Goal: Task Accomplishment & Management: Use online tool/utility

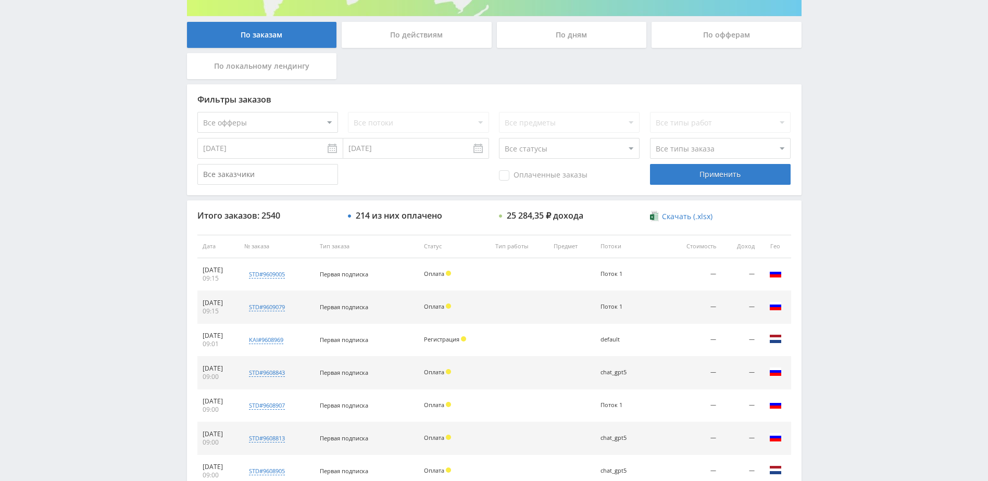
scroll to position [156, 0]
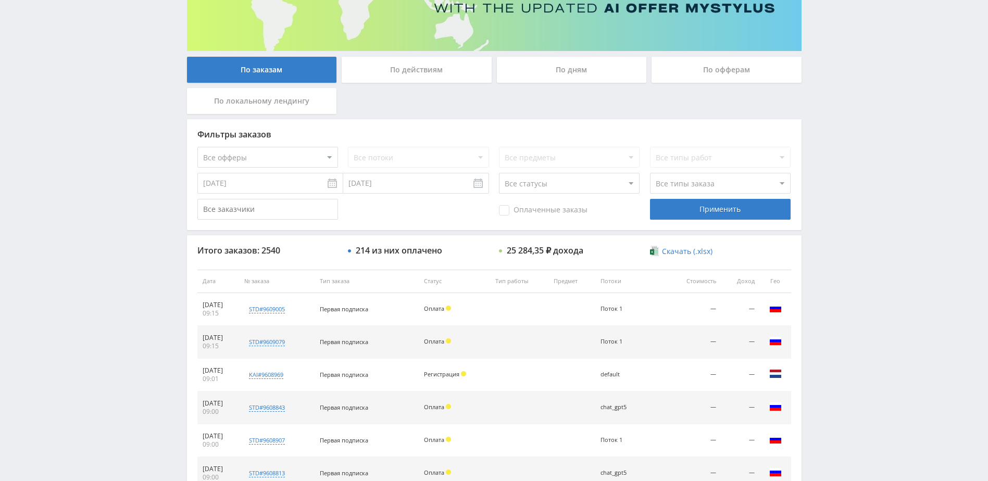
click at [439, 77] on div "По действиям" at bounding box center [417, 70] width 150 height 26
click at [0, 0] on input "По действиям" at bounding box center [0, 0] width 0 height 0
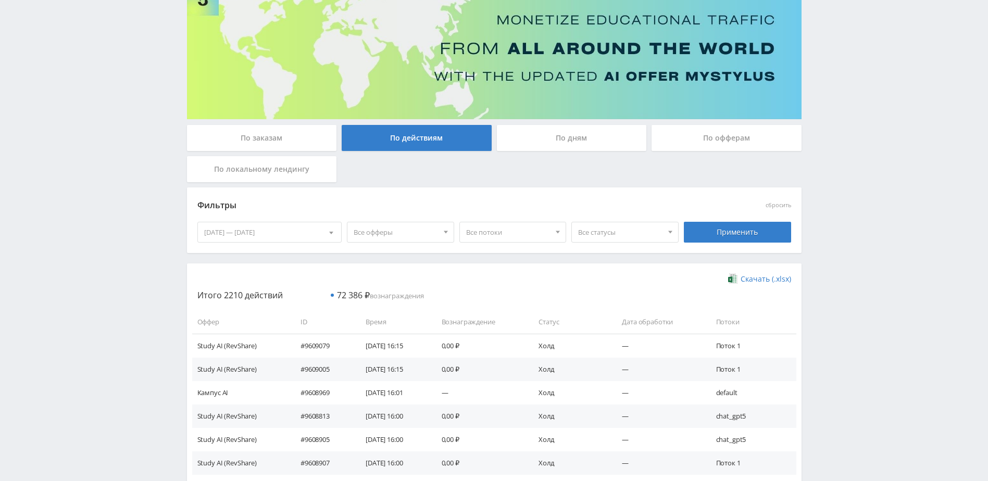
scroll to position [52, 0]
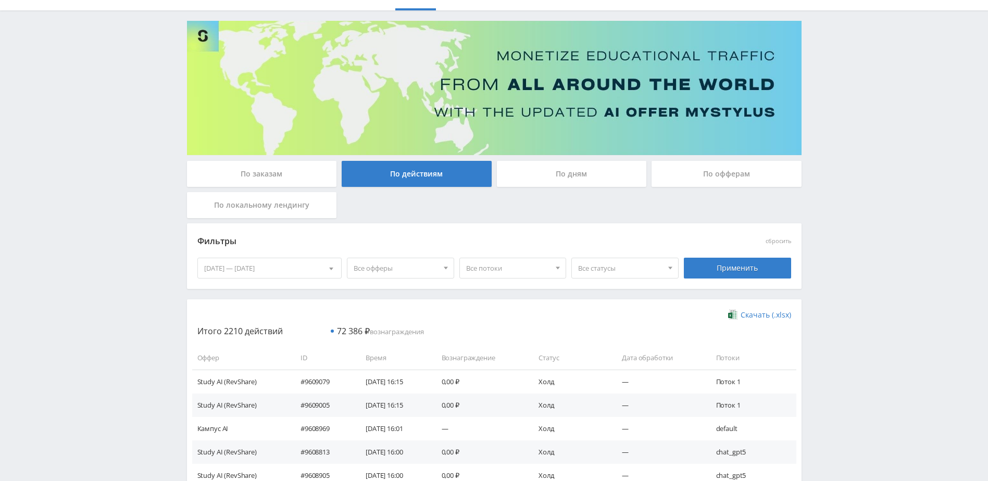
click at [578, 169] on div "По дням" at bounding box center [572, 174] width 150 height 26
click at [0, 0] on input "По дням" at bounding box center [0, 0] width 0 height 0
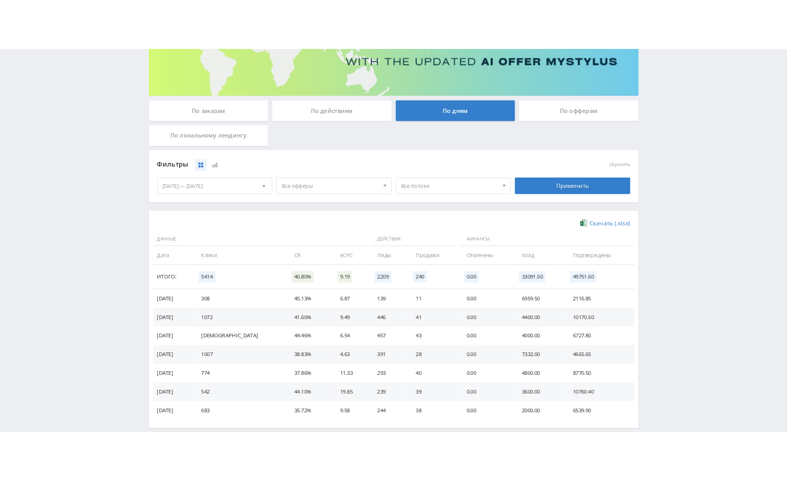
scroll to position [156, 0]
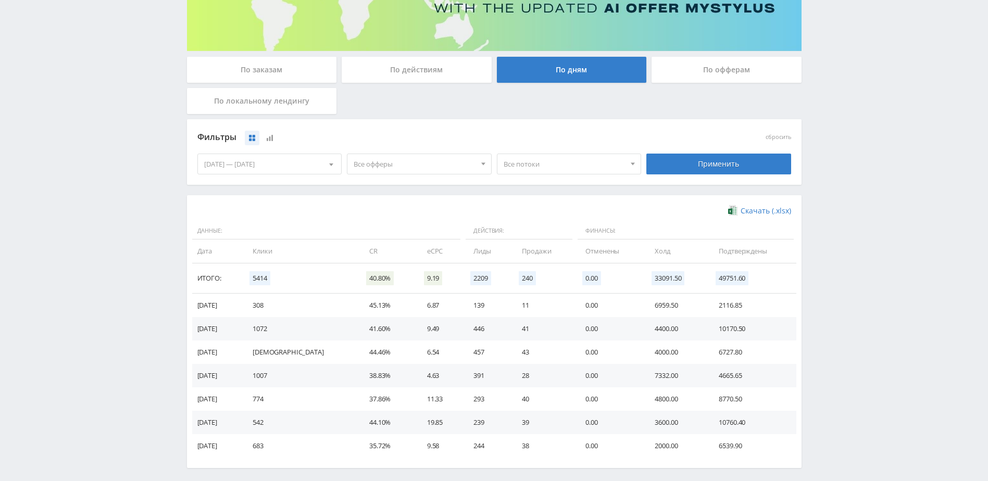
drag, startPoint x: 396, startPoint y: 273, endPoint x: 394, endPoint y: 282, distance: 9.2
click at [424, 274] on span "9.19" at bounding box center [433, 278] width 18 height 14
click at [417, 251] on td "eCPC" at bounding box center [440, 251] width 46 height 23
click at [417, 253] on td "eCPC" at bounding box center [440, 251] width 46 height 23
drag, startPoint x: 389, startPoint y: 222, endPoint x: 157, endPoint y: 190, distance: 233.6
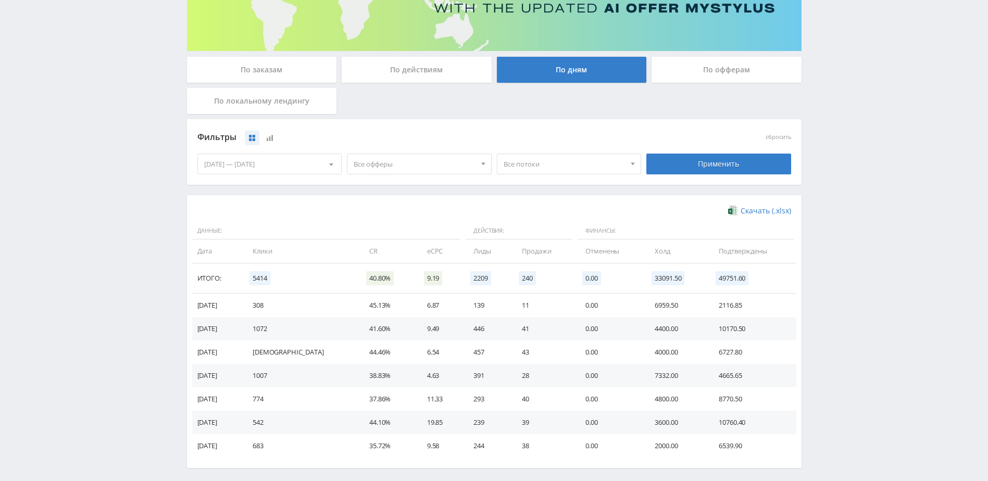
click at [157, 190] on div "Telegram-канал Инструменты База знаний Ваш менеджер: [PERSON_NAME] Alex Online …" at bounding box center [494, 185] width 988 height 682
drag, startPoint x: 163, startPoint y: 168, endPoint x: 137, endPoint y: 166, distance: 26.1
click at [137, 166] on div "Telegram-канал Инструменты База знаний Ваш менеджер: [PERSON_NAME] Alex Online …" at bounding box center [494, 185] width 988 height 682
drag, startPoint x: 138, startPoint y: 163, endPoint x: 104, endPoint y: 167, distance: 34.1
click at [104, 167] on div "Telegram-канал Инструменты База знаний Ваш менеджер: [PERSON_NAME] Alex Online …" at bounding box center [494, 185] width 988 height 682
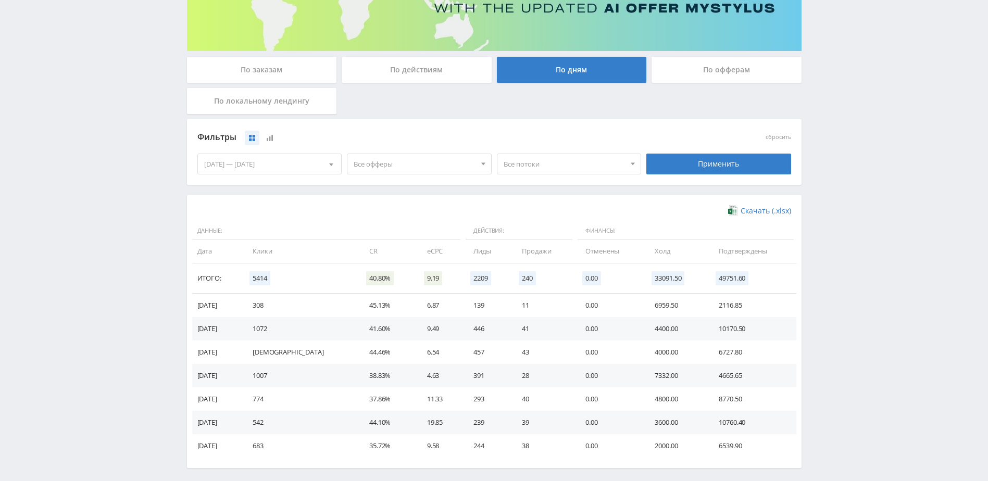
click at [751, 218] on div "Скачать (.xlsx) Данные: Действия: Финансы: Дата Клики CR eCPC Лиды Продажи Отме…" at bounding box center [494, 332] width 594 height 252
click at [756, 211] on span "Скачать (.xlsx)" at bounding box center [766, 211] width 51 height 8
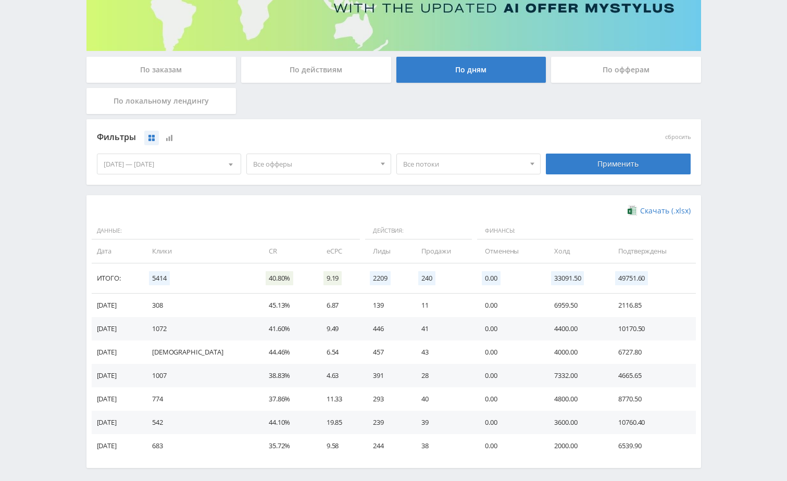
click at [635, 76] on div "По офферам" at bounding box center [626, 70] width 150 height 26
click at [0, 0] on input "По офферам" at bounding box center [0, 0] width 0 height 0
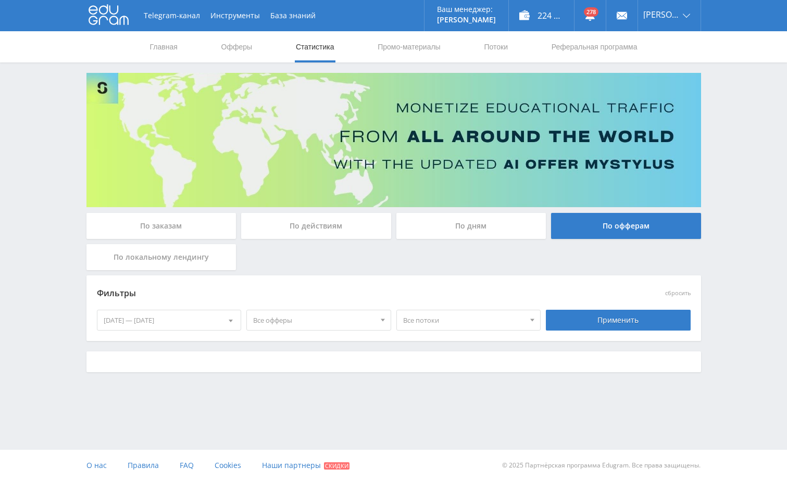
scroll to position [0, 0]
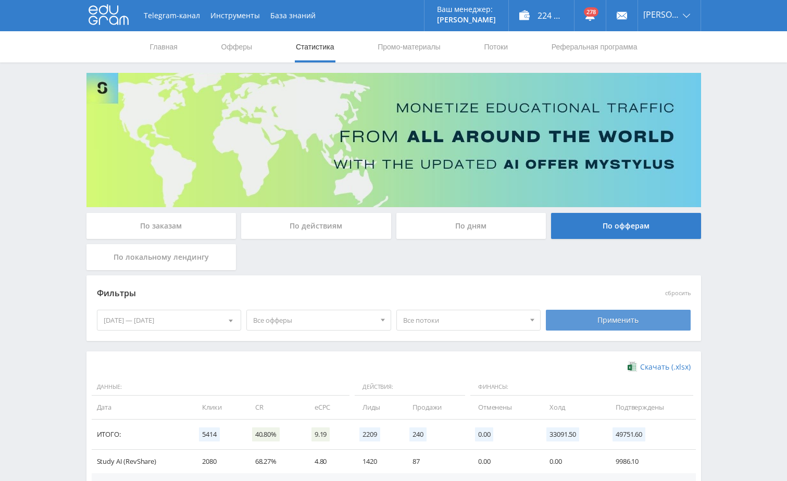
click at [607, 323] on div "Применить" at bounding box center [618, 320] width 145 height 21
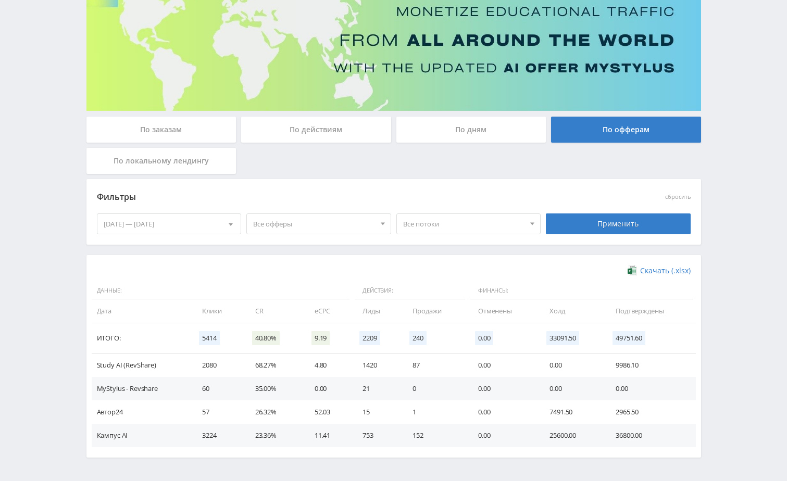
scroll to position [104, 0]
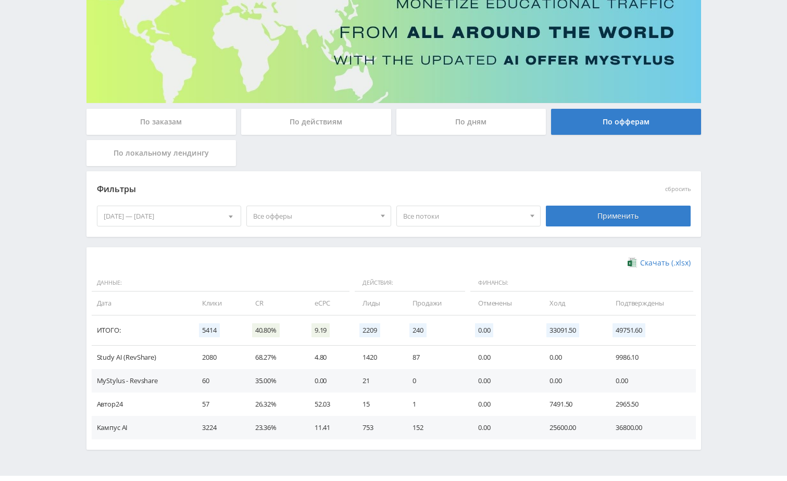
click at [180, 156] on div "По локальному лендингу" at bounding box center [161, 153] width 150 height 26
click at [0, 0] on input "По локальному лендингу" at bounding box center [0, 0] width 0 height 0
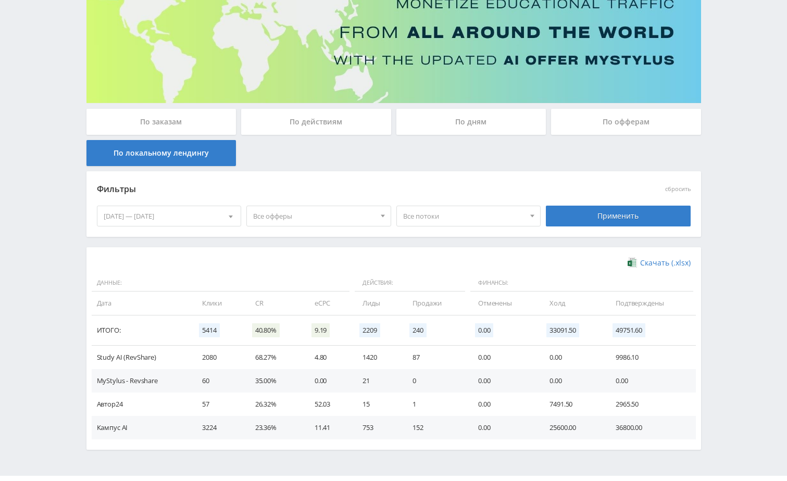
scroll to position [0, 0]
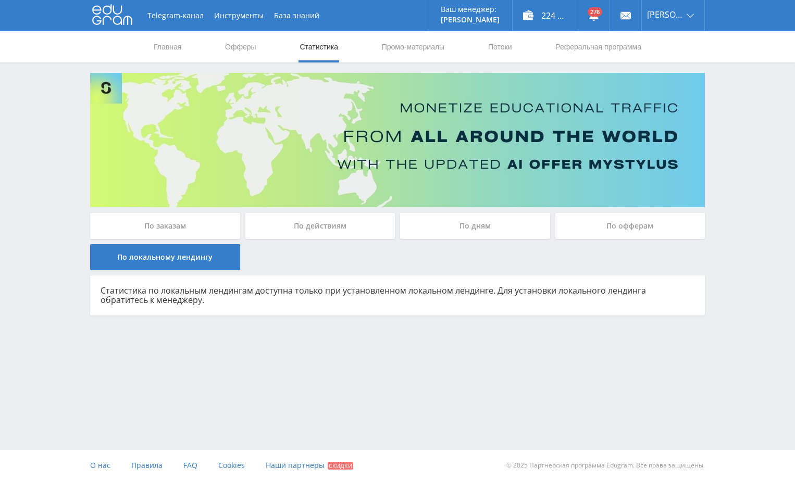
click at [340, 243] on div "По действиям" at bounding box center [320, 228] width 155 height 31
click at [346, 228] on div "По действиям" at bounding box center [320, 226] width 150 height 26
click at [0, 0] on input "По действиям" at bounding box center [0, 0] width 0 height 0
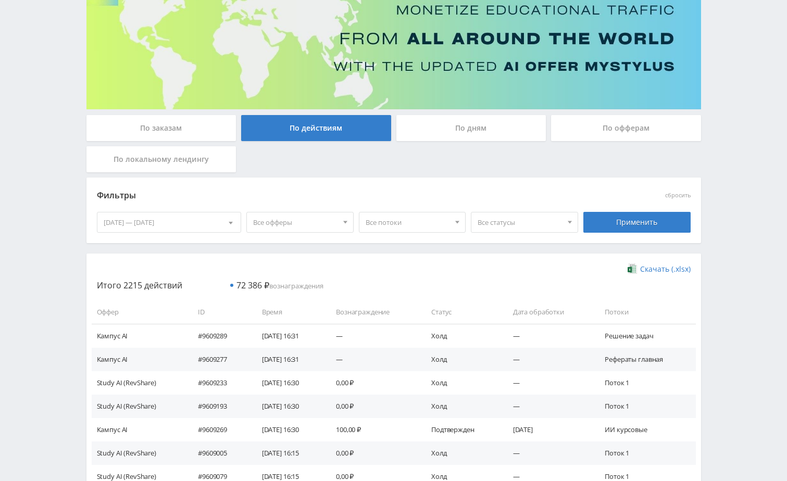
scroll to position [104, 0]
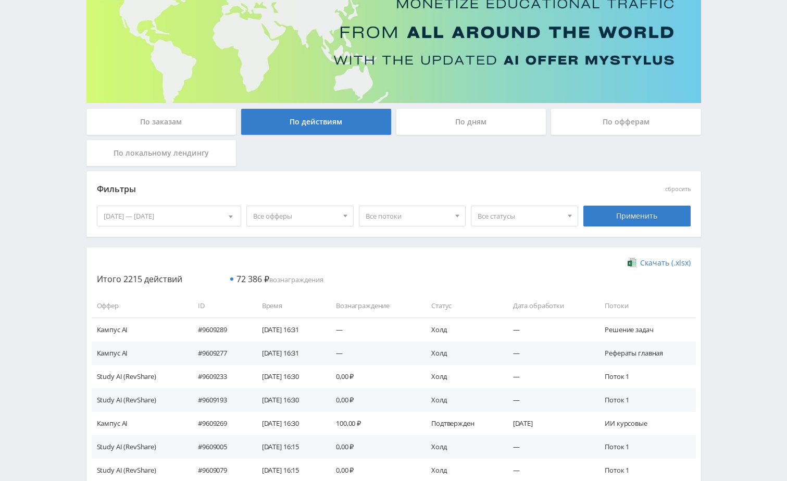
click at [161, 120] on div "По заказам" at bounding box center [161, 122] width 150 height 26
click at [0, 0] on input "По заказам" at bounding box center [0, 0] width 0 height 0
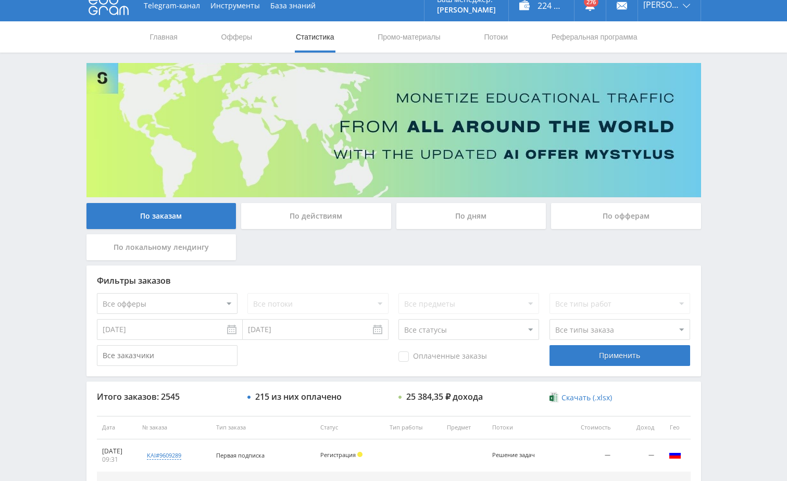
scroll to position [0, 0]
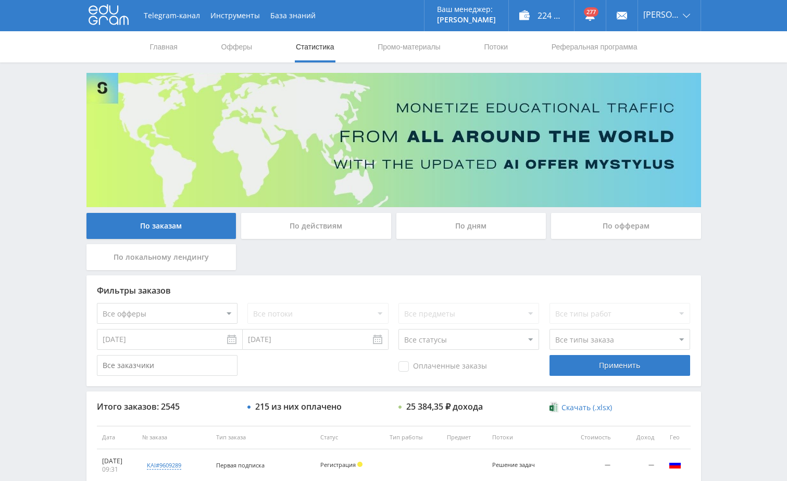
click at [512, 224] on div "По дням" at bounding box center [471, 226] width 150 height 26
click at [0, 0] on input "По дням" at bounding box center [0, 0] width 0 height 0
